Goal: Share content

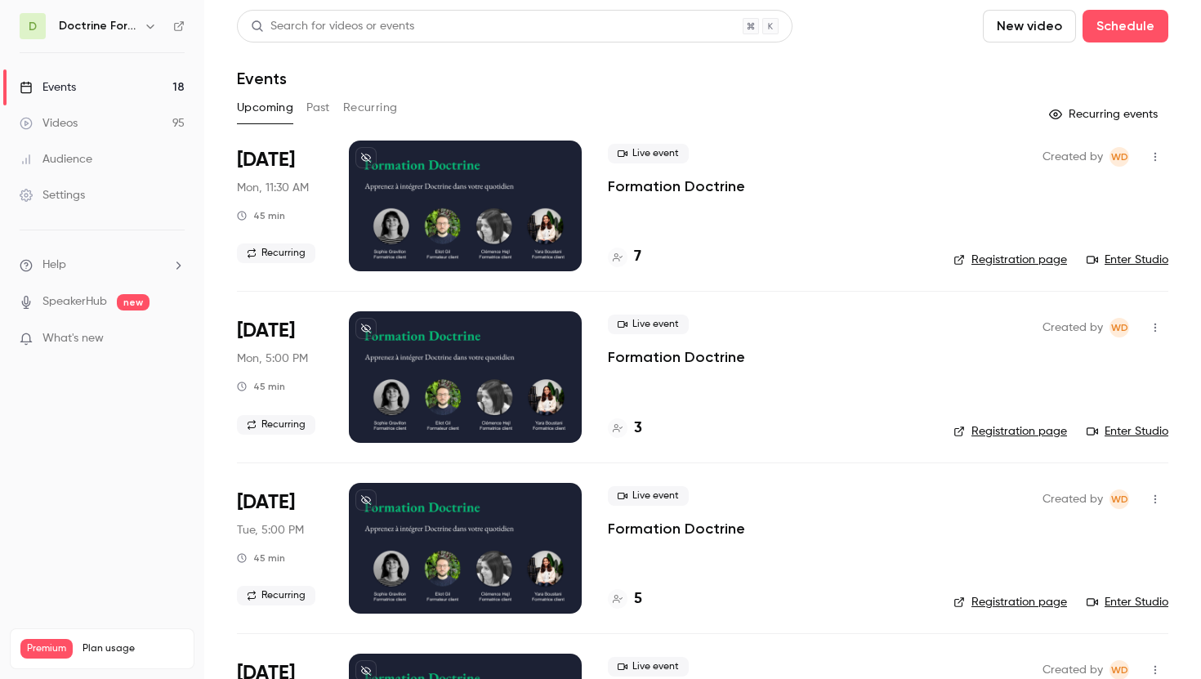
scroll to position [101, 0]
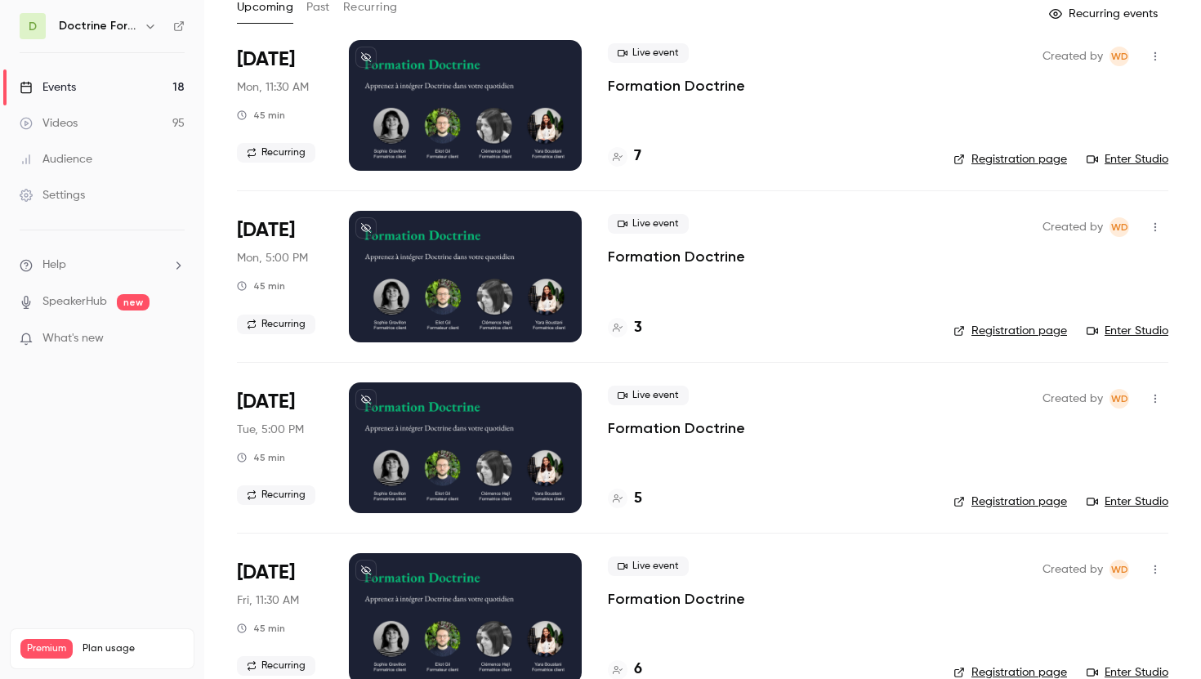
click at [628, 327] on div "3" at bounding box center [625, 328] width 34 height 22
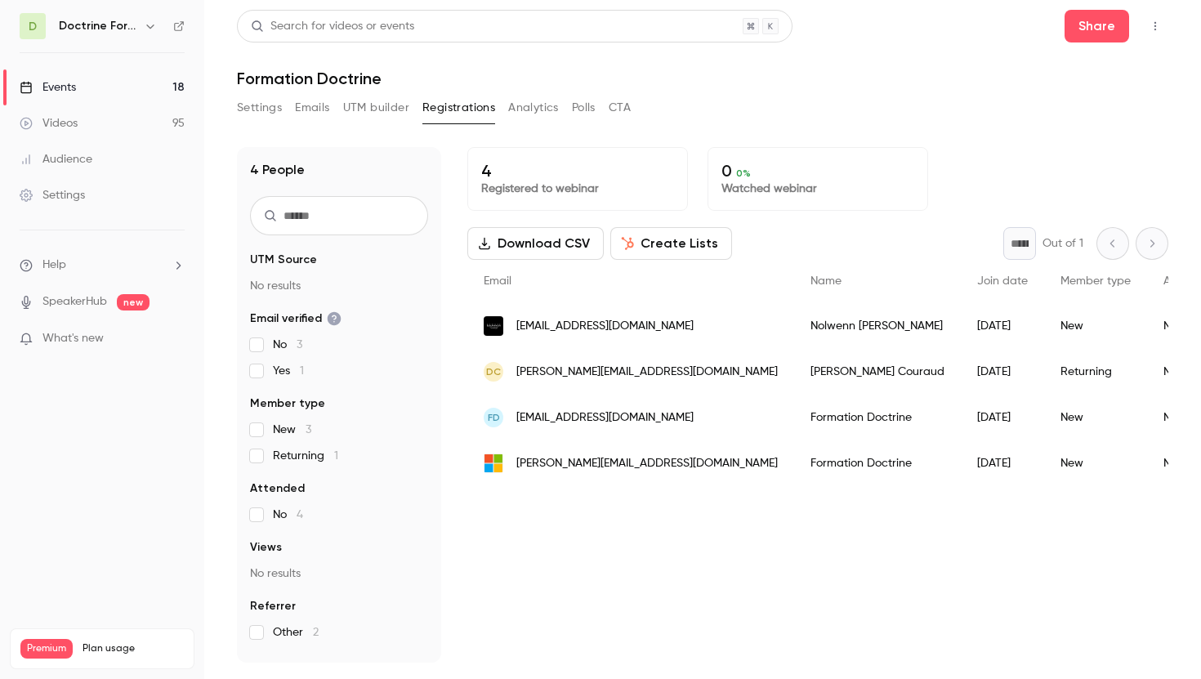
click at [557, 324] on span "[EMAIL_ADDRESS][DOMAIN_NAME]" at bounding box center [605, 326] width 177 height 17
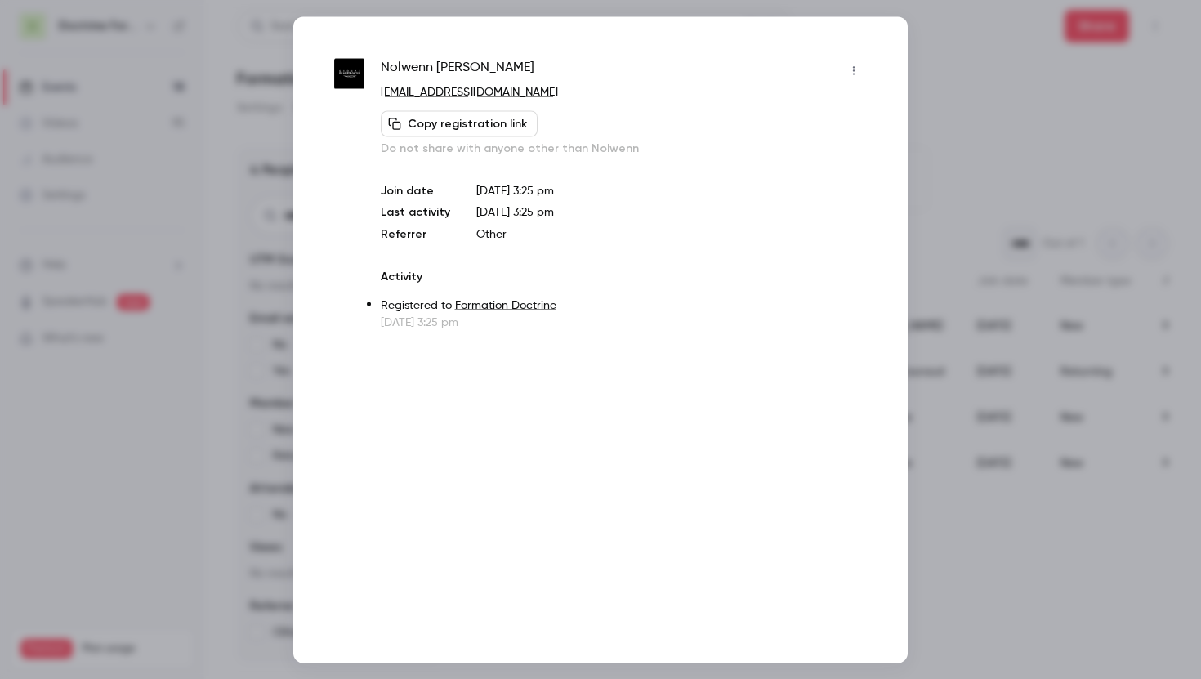
click at [1051, 141] on div at bounding box center [600, 339] width 1201 height 679
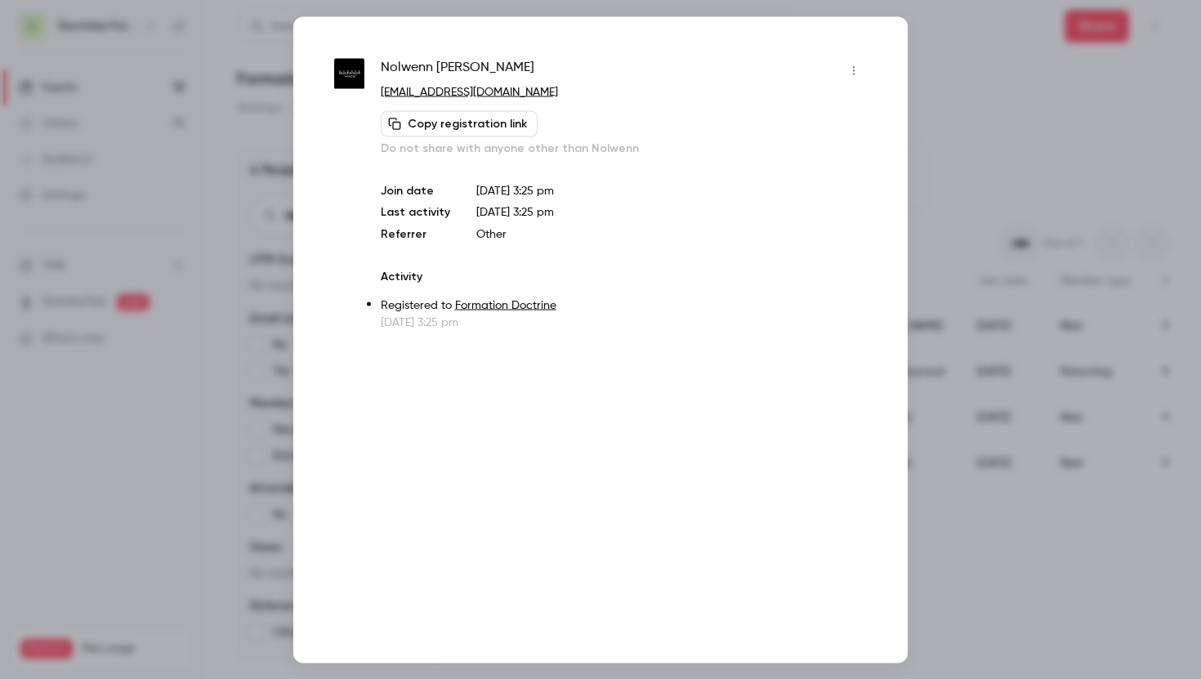
click at [993, 145] on div at bounding box center [600, 339] width 1201 height 679
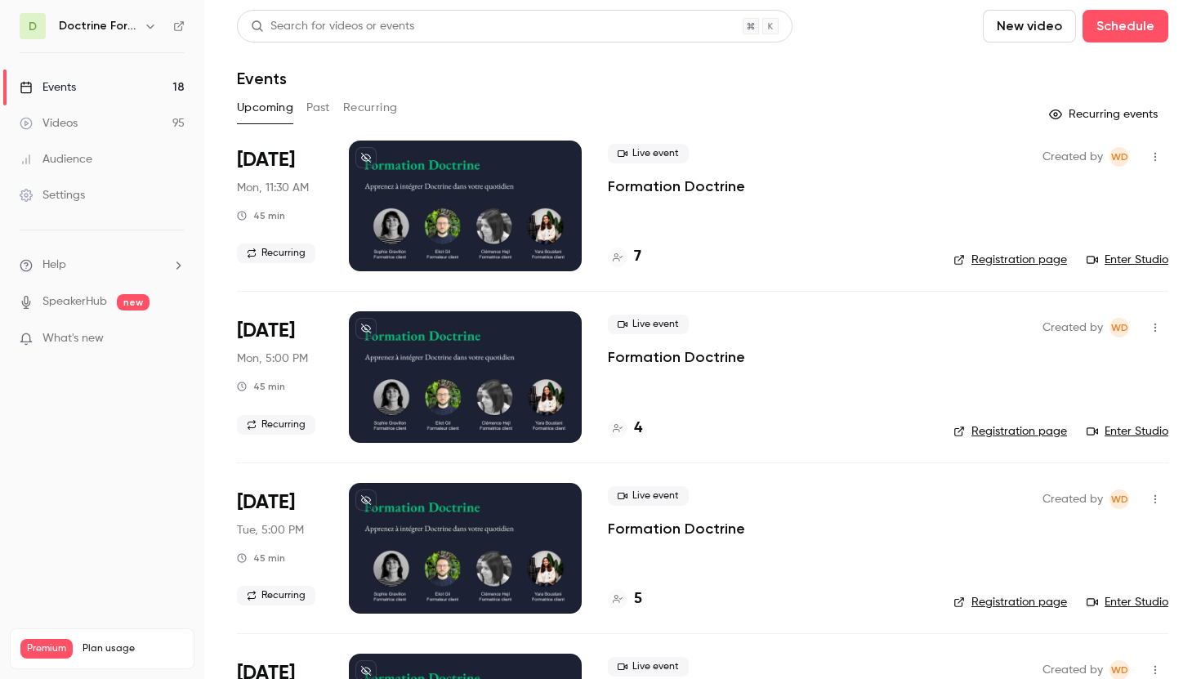
click at [661, 360] on p "Formation Doctrine" at bounding box center [676, 357] width 137 height 20
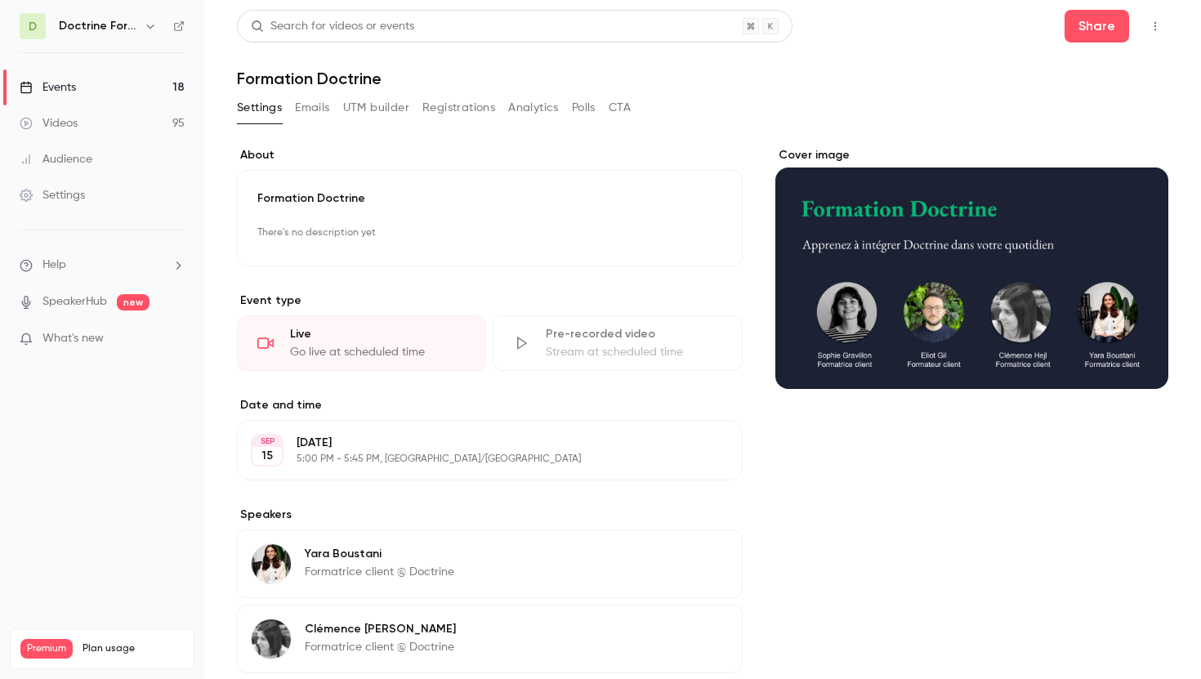
click at [473, 114] on button "Registrations" at bounding box center [459, 108] width 73 height 26
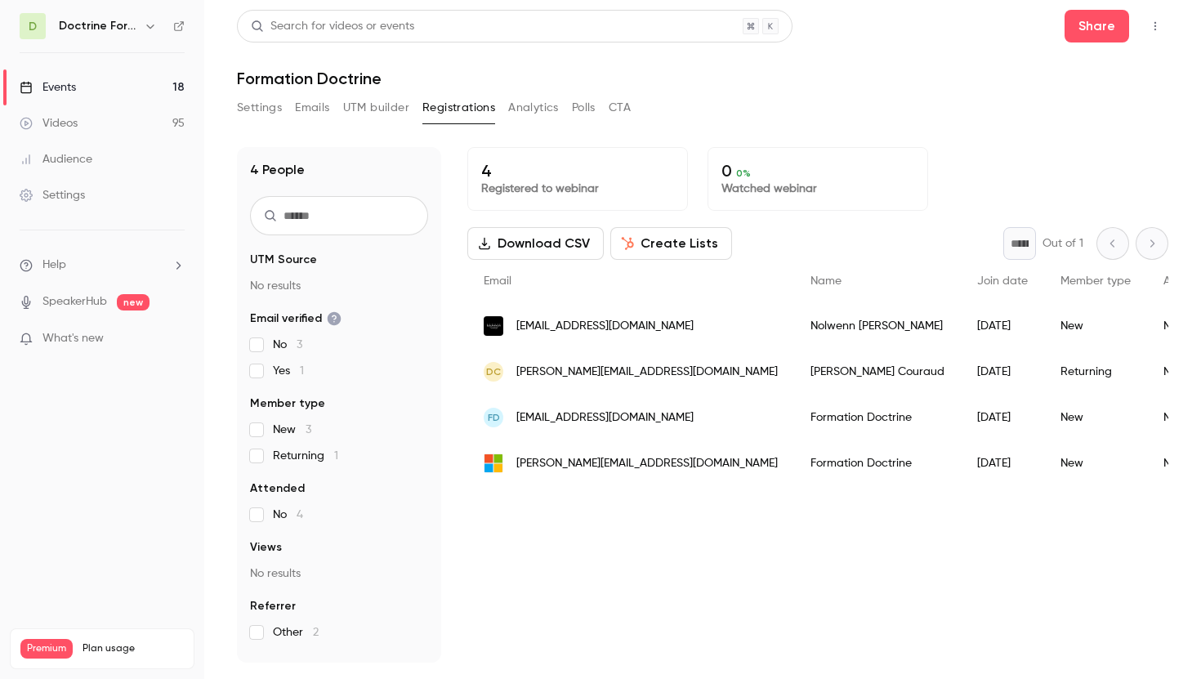
click at [475, 332] on div "[EMAIL_ADDRESS][DOMAIN_NAME]" at bounding box center [630, 326] width 327 height 46
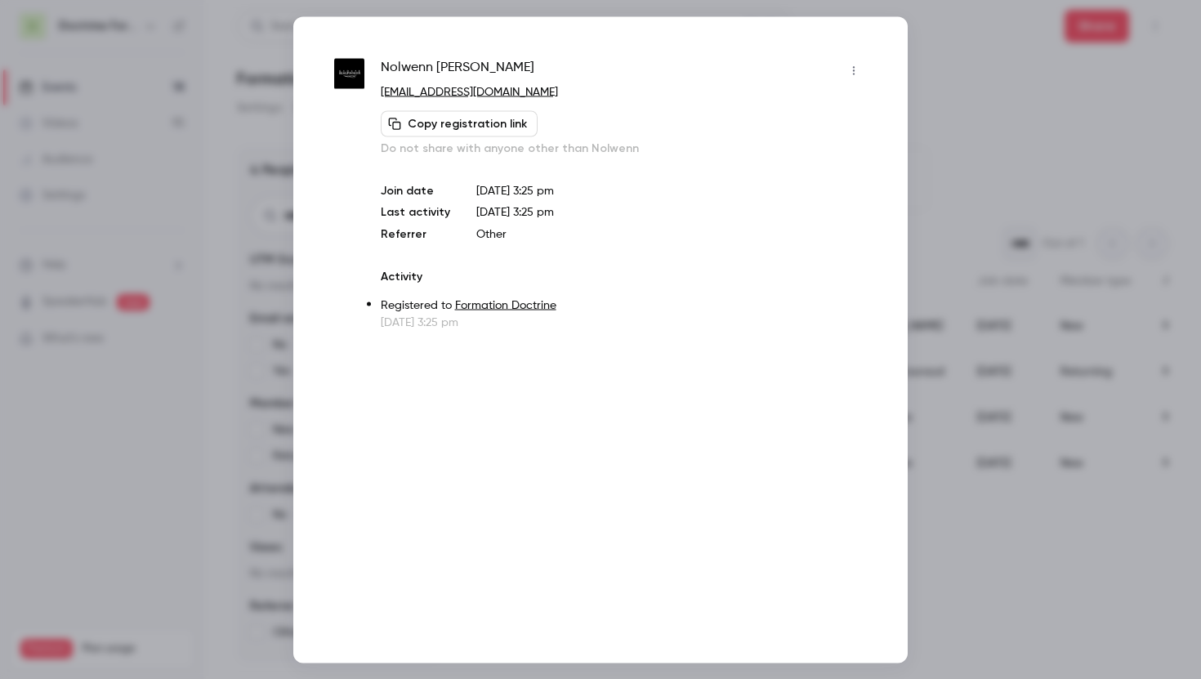
click at [1020, 144] on div at bounding box center [600, 339] width 1201 height 679
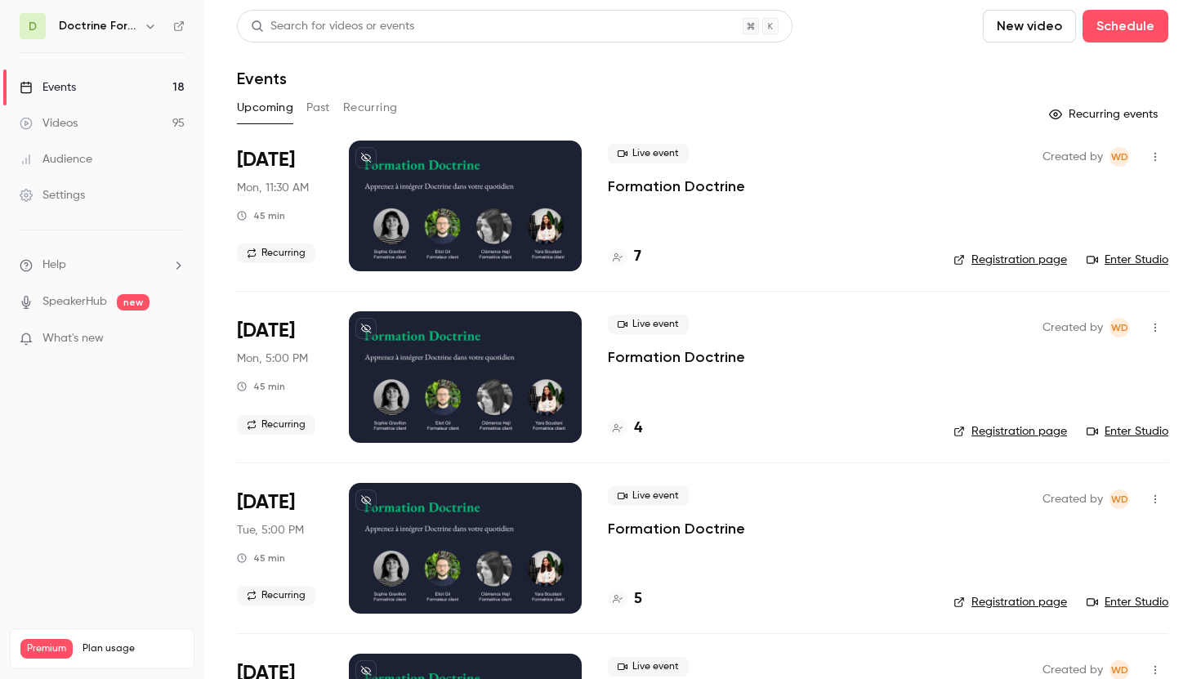
click at [1162, 326] on button "button" at bounding box center [1156, 328] width 26 height 26
click at [940, 340] on div at bounding box center [600, 339] width 1201 height 679
click at [1153, 321] on button "button" at bounding box center [1156, 328] width 26 height 26
click at [1051, 367] on div "Share" at bounding box center [1093, 369] width 124 height 16
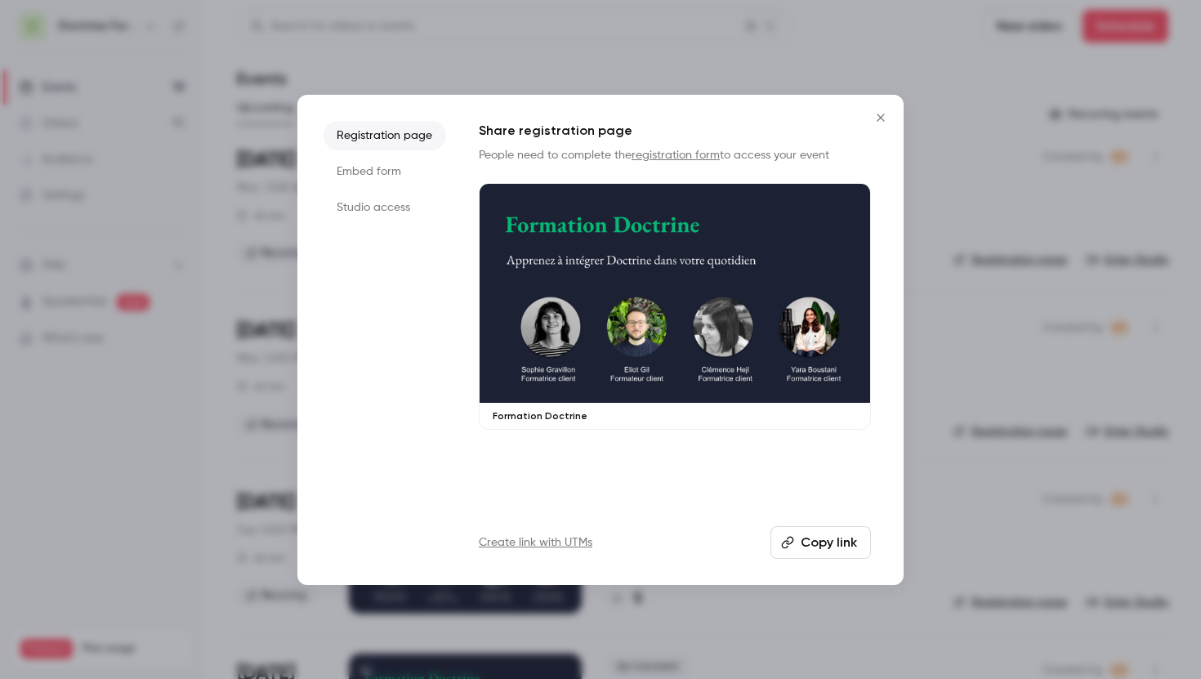
click at [374, 180] on li "Embed form" at bounding box center [385, 171] width 123 height 29
